Goal: Navigation & Orientation: Find specific page/section

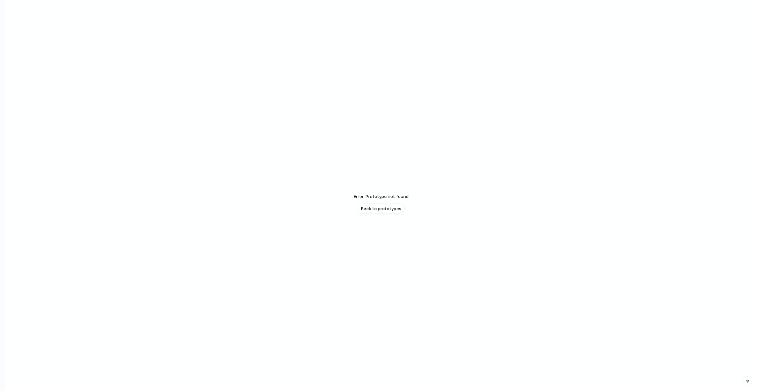
click at [379, 196] on div at bounding box center [379, 196] width 0 height 0
